Goal: Information Seeking & Learning: Learn about a topic

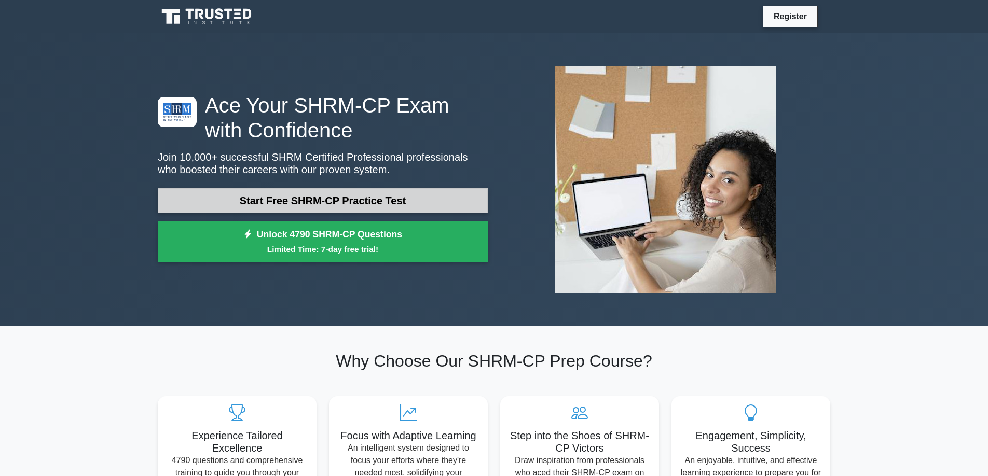
click at [316, 207] on link "Start Free SHRM-CP Practice Test" at bounding box center [323, 200] width 330 height 25
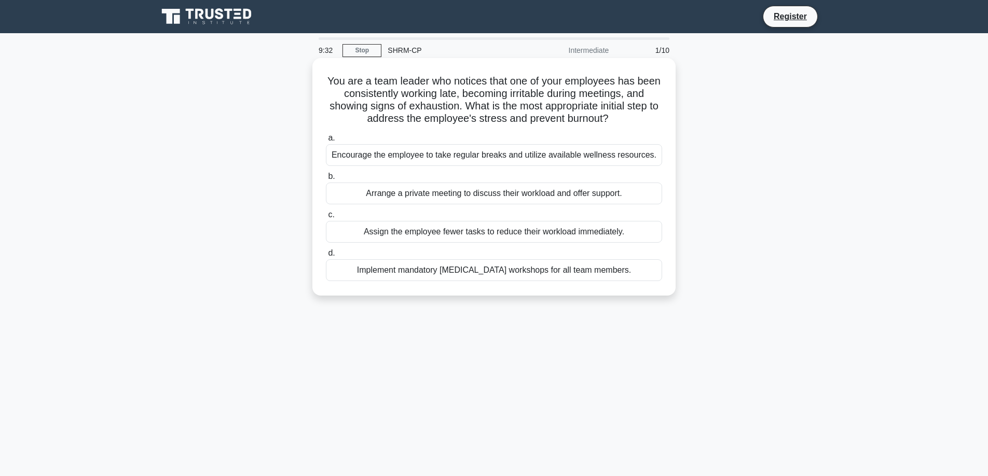
click at [623, 157] on div "Encourage the employee to take regular breaks and utilize available wellness re…" at bounding box center [494, 155] width 336 height 22
click at [326, 142] on input "a. Encourage the employee to take regular breaks and utilize available wellness…" at bounding box center [326, 138] width 0 height 7
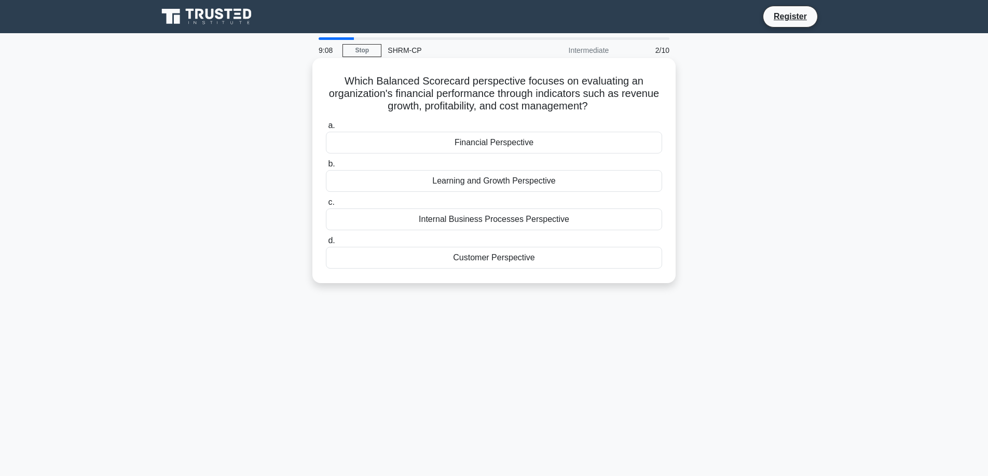
click at [559, 149] on div "Financial Perspective" at bounding box center [494, 143] width 336 height 22
click at [326, 129] on input "a. Financial Perspective" at bounding box center [326, 125] width 0 height 7
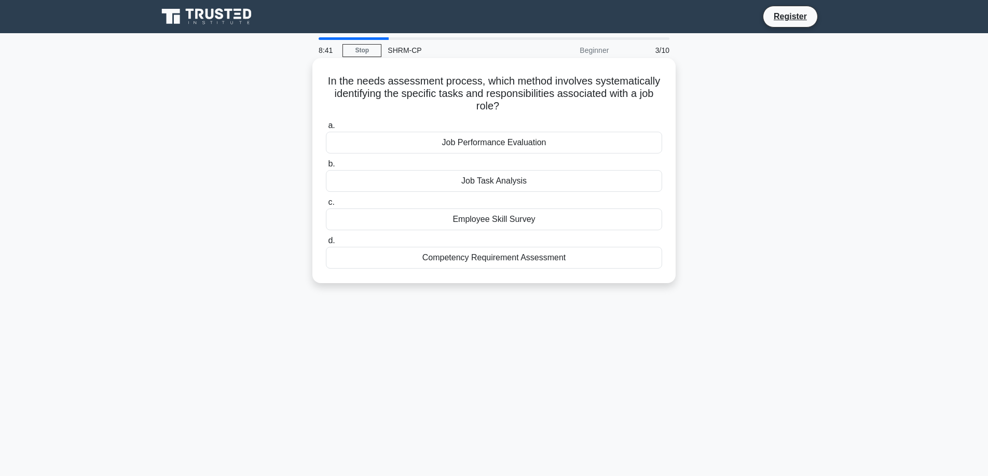
click at [521, 183] on div "Job Task Analysis" at bounding box center [494, 181] width 336 height 22
click at [326, 168] on input "b. Job Task Analysis" at bounding box center [326, 164] width 0 height 7
click at [527, 263] on div "Goal setting and objective alignment" at bounding box center [494, 258] width 336 height 22
click at [326, 244] on input "d. Goal setting and objective alignment" at bounding box center [326, 241] width 0 height 7
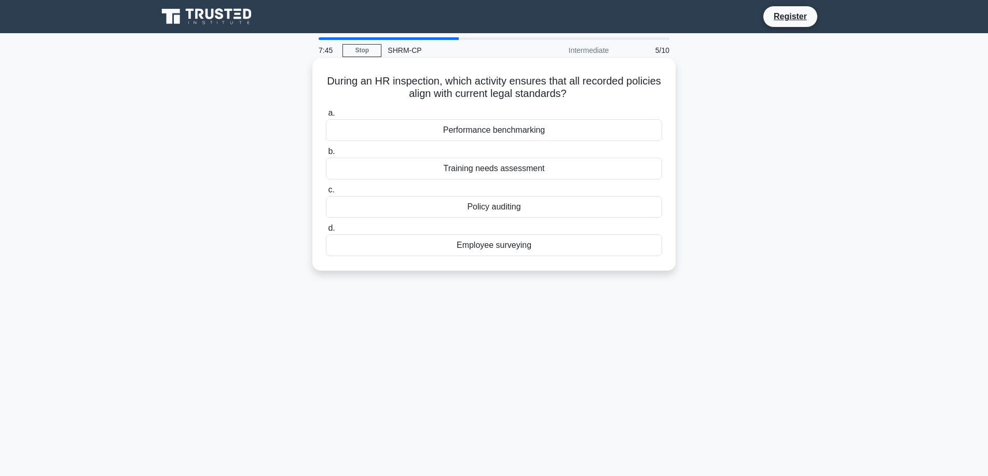
click at [499, 208] on div "Policy auditing" at bounding box center [494, 207] width 336 height 22
click at [326, 194] on input "c. Policy auditing" at bounding box center [326, 190] width 0 height 7
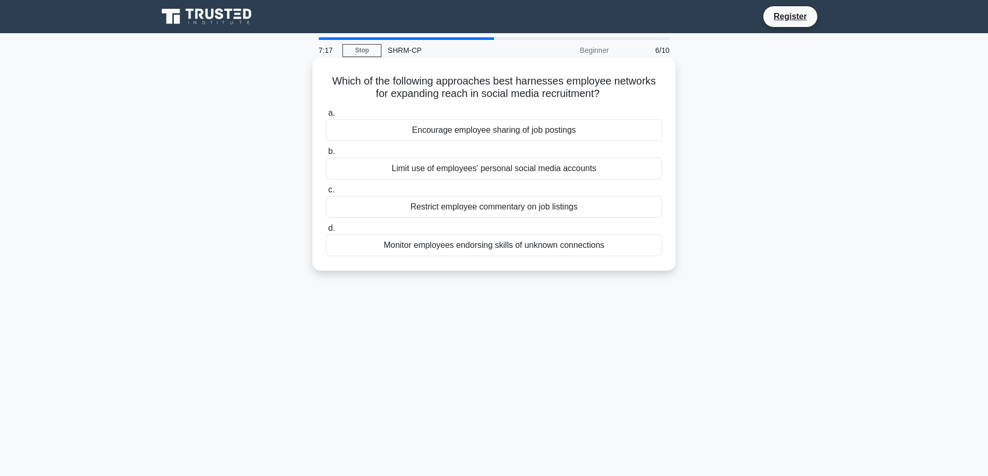
click at [564, 132] on div "Encourage employee sharing of job postings" at bounding box center [494, 130] width 336 height 22
click at [326, 117] on input "a. Encourage employee sharing of job postings" at bounding box center [326, 113] width 0 height 7
click at [539, 168] on div "Implementing cross-functional teams for project development" at bounding box center [494, 169] width 336 height 22
click at [326, 155] on input "b. Implementing cross-functional teams for project development" at bounding box center [326, 151] width 0 height 7
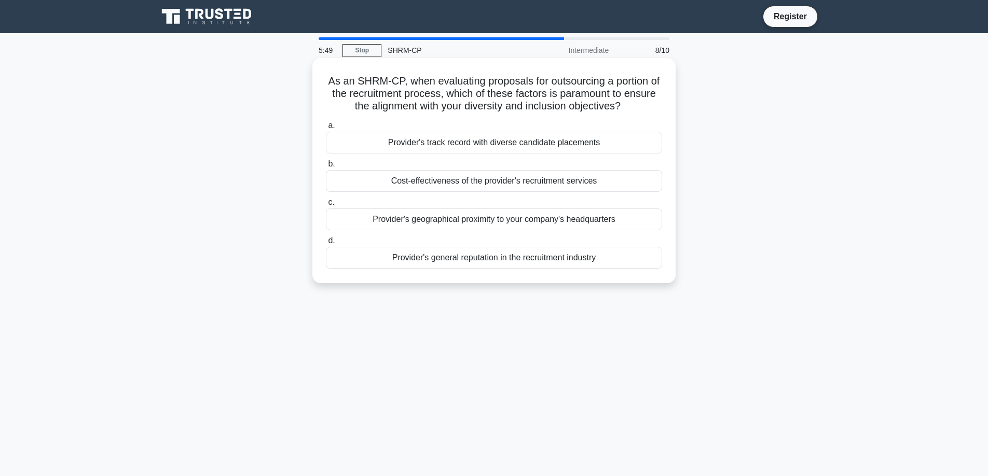
click at [594, 141] on div "Provider's track record with diverse candidate placements" at bounding box center [494, 143] width 336 height 22
click at [326, 129] on input "a. Provider's track record with diverse candidate placements" at bounding box center [326, 125] width 0 height 7
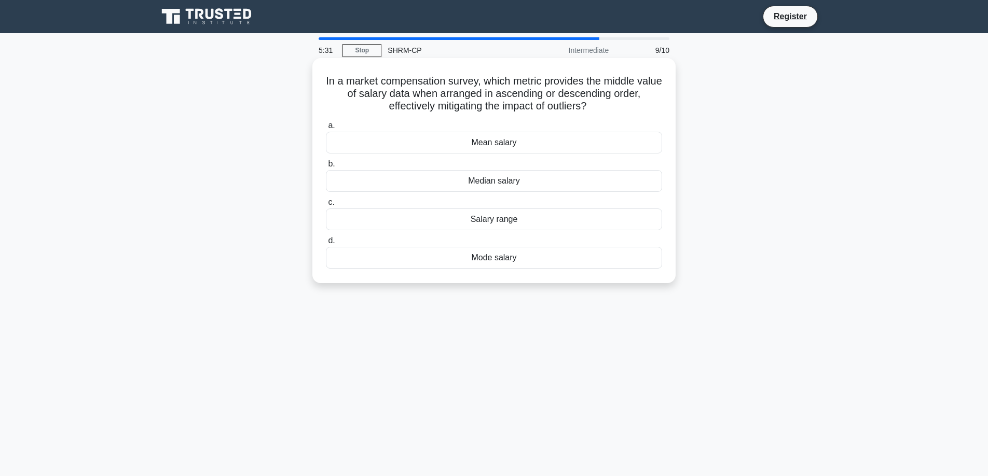
click at [524, 184] on div "Median salary" at bounding box center [494, 181] width 336 height 22
click at [326, 168] on input "b. Median salary" at bounding box center [326, 164] width 0 height 7
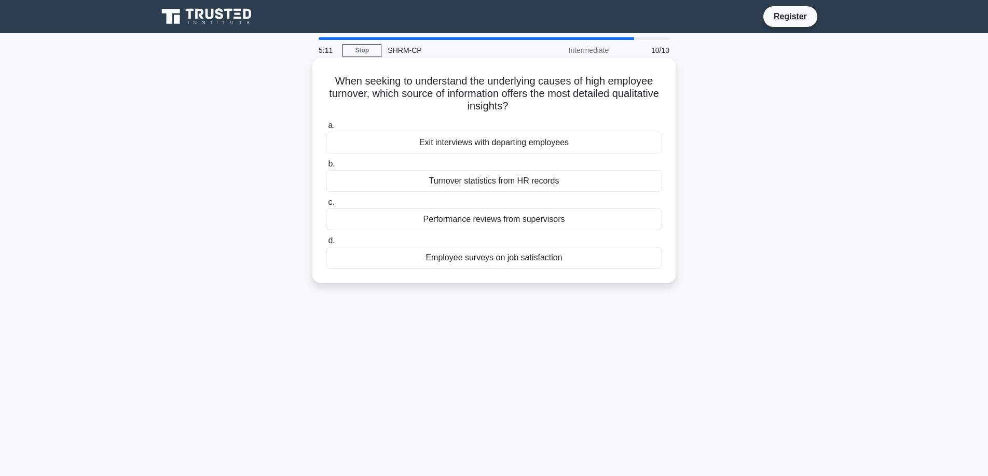
click at [576, 143] on div "Exit interviews with departing employees" at bounding box center [494, 143] width 336 height 22
click at [326, 129] on input "a. Exit interviews with departing employees" at bounding box center [326, 125] width 0 height 7
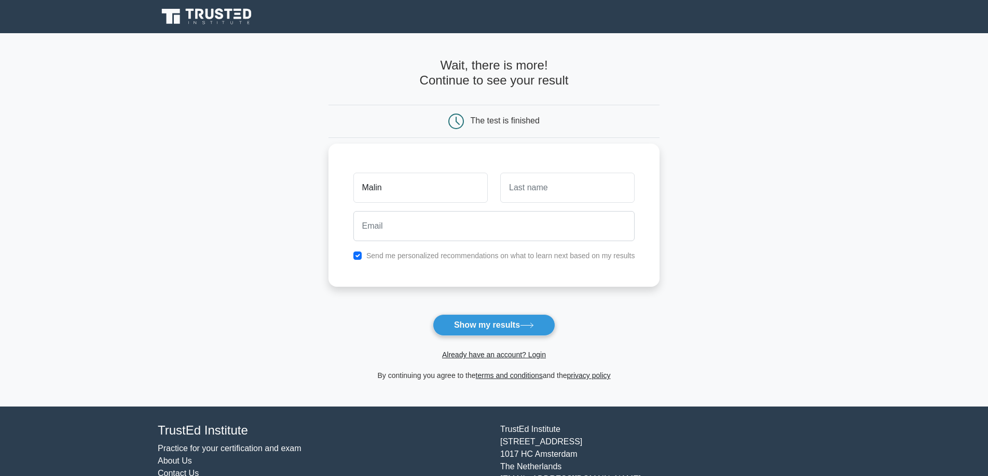
type input "Malin"
click at [517, 187] on input "text" at bounding box center [567, 188] width 134 height 30
type input "Evans"
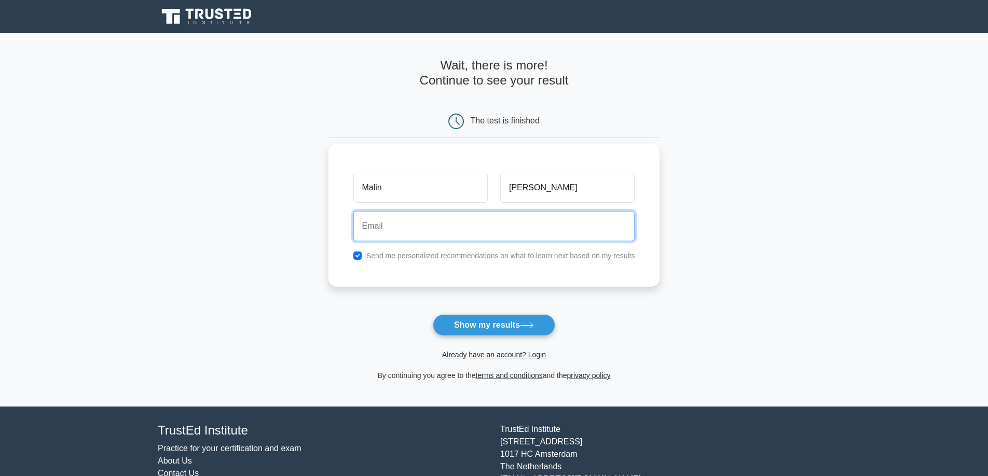
click at [476, 226] on input "email" at bounding box center [494, 226] width 282 height 30
click at [639, 279] on div "Malin Evans Send me personalized recommendations on what to learn next based on…" at bounding box center [495, 215] width 332 height 143
click at [516, 233] on input "email" at bounding box center [494, 226] width 282 height 30
click at [411, 227] on input "malinevans85@gmail.com" at bounding box center [494, 226] width 282 height 30
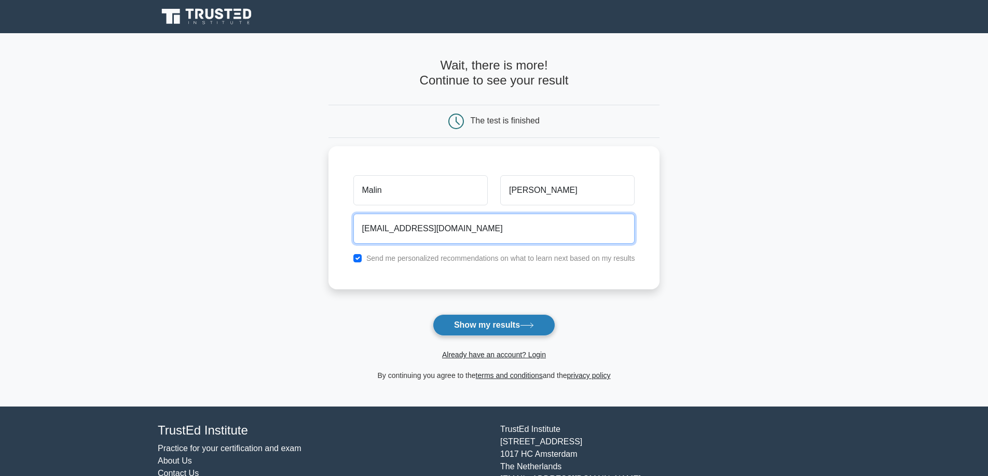
type input "malinevans12@gmail.com"
click at [478, 327] on button "Show my results" at bounding box center [494, 326] width 122 height 22
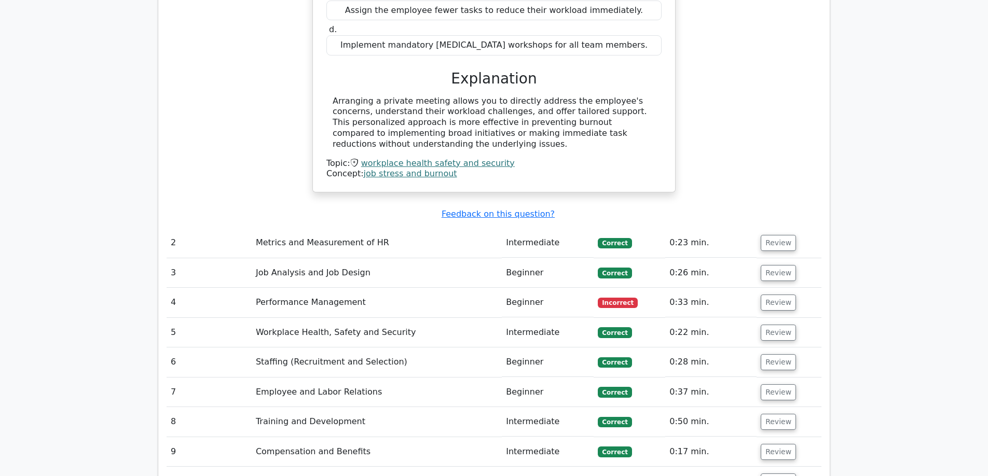
scroll to position [1098, 0]
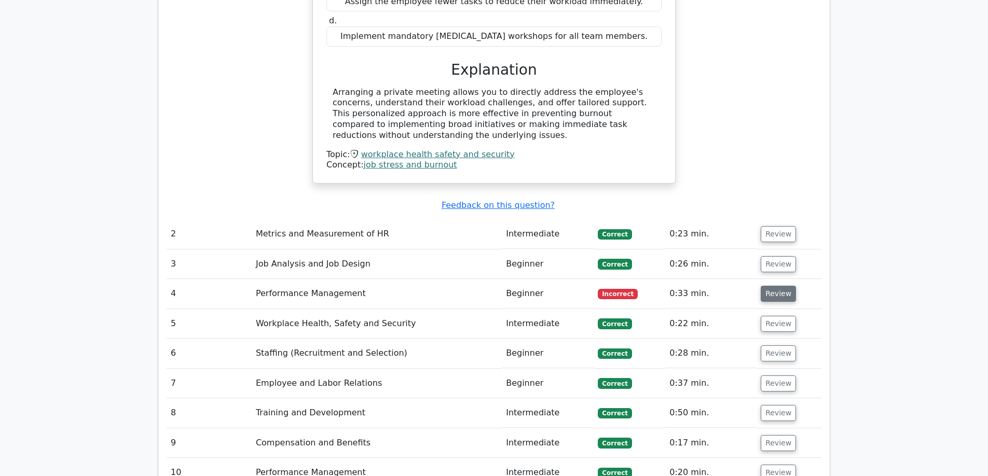
click at [771, 286] on button "Review" at bounding box center [778, 294] width 35 height 16
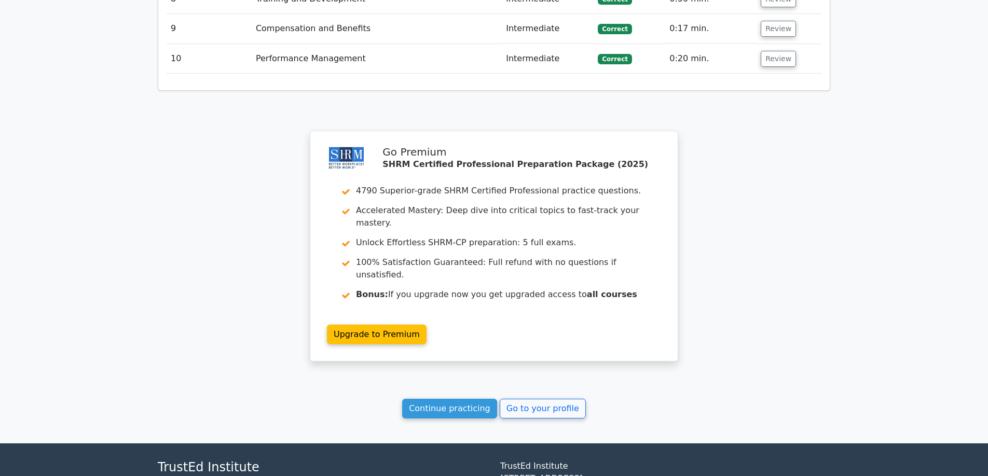
scroll to position [1921, 0]
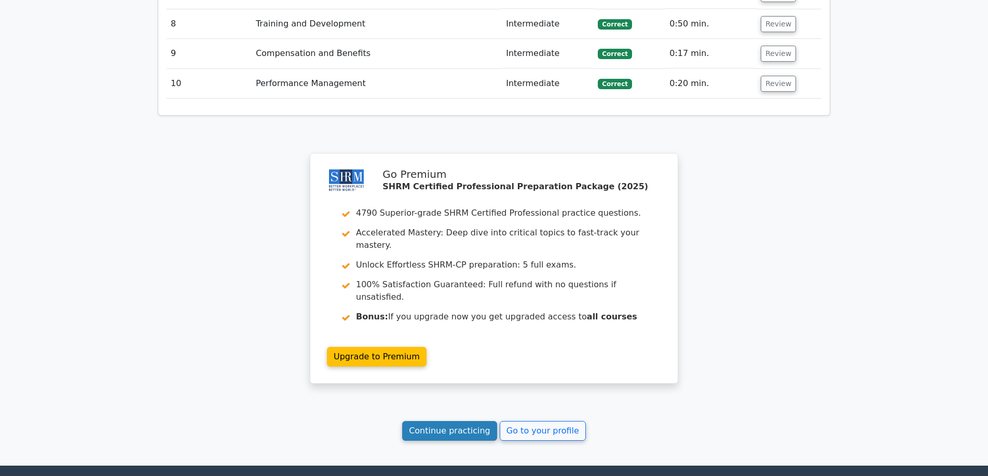
click at [461, 421] on link "Continue practicing" at bounding box center [449, 431] width 95 height 20
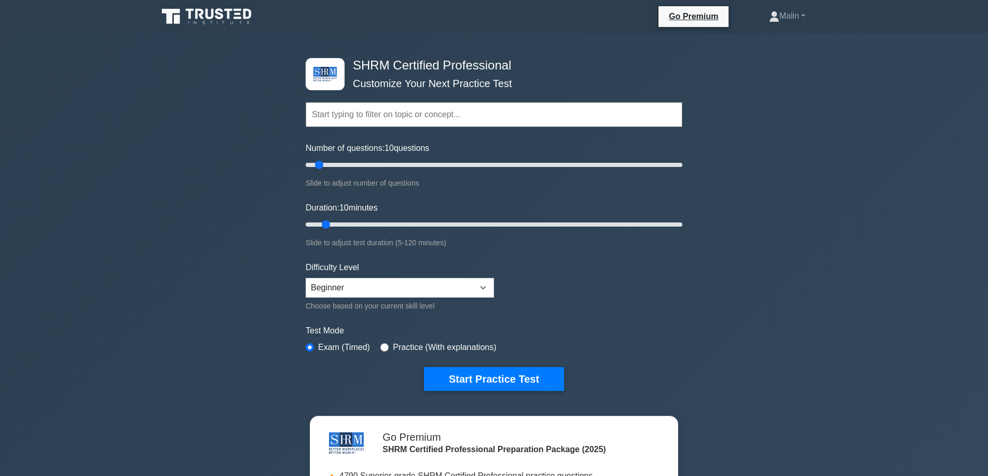
click at [390, 118] on input "text" at bounding box center [494, 114] width 377 height 25
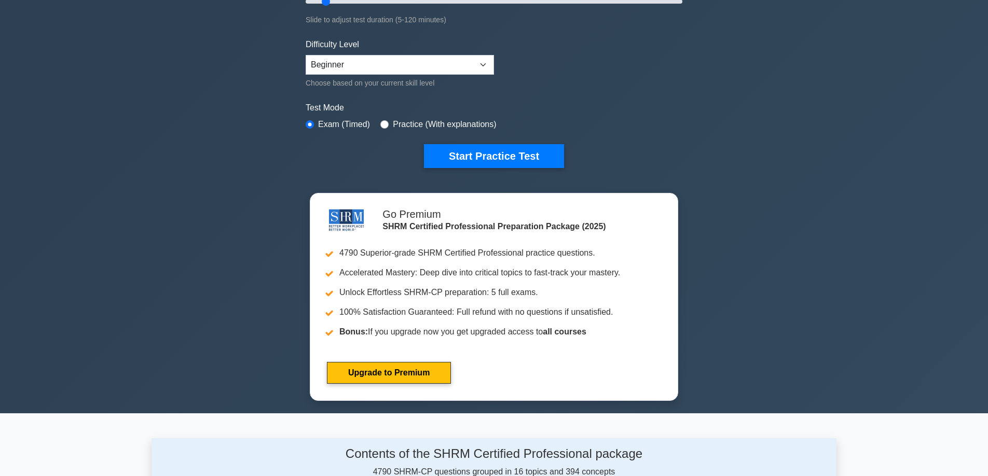
scroll to position [255, 0]
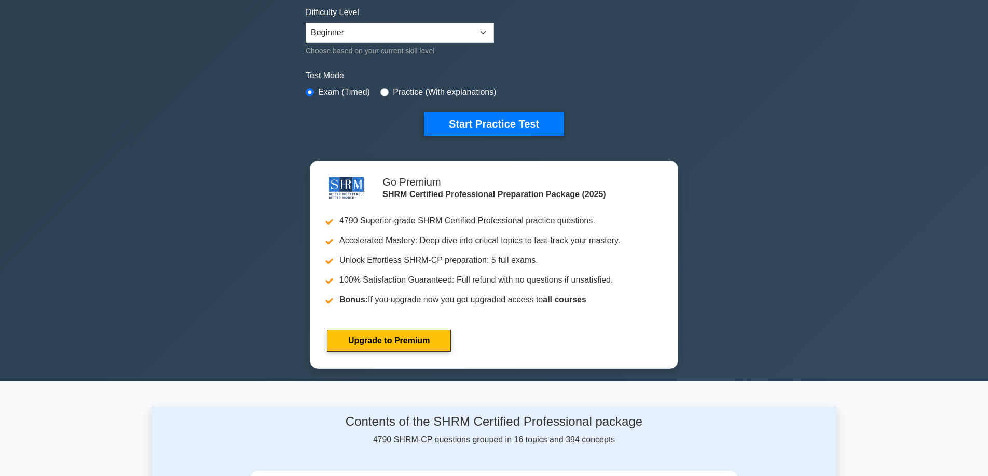
click at [451, 330] on link "Upgrade to Premium" at bounding box center [389, 341] width 124 height 22
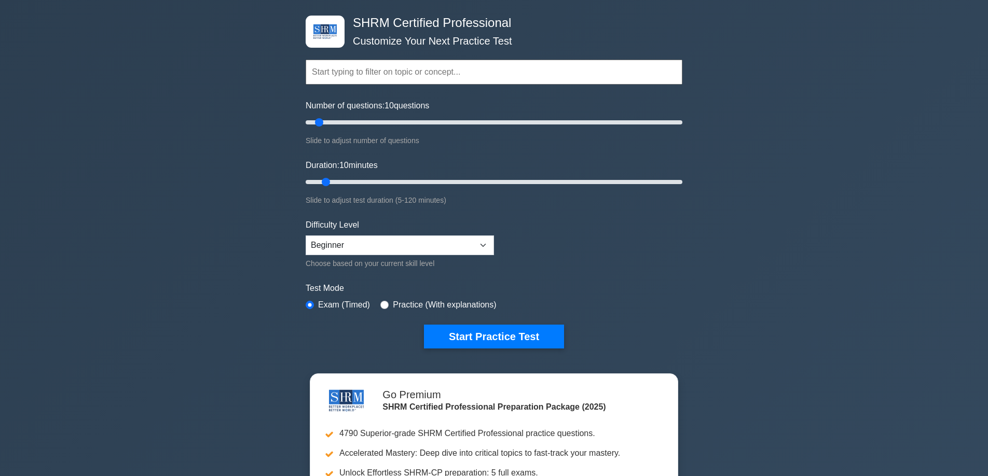
scroll to position [0, 0]
